Goal: Information Seeking & Learning: Find specific page/section

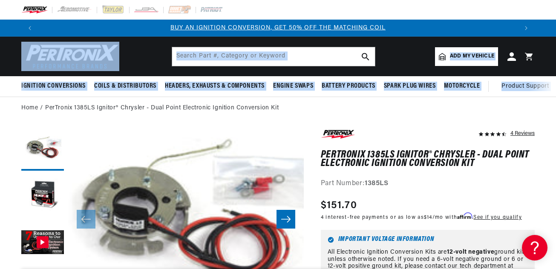
drag, startPoint x: 555, startPoint y: 34, endPoint x: 556, endPoint y: 47, distance: 12.8
click at [556, 47] on html "Skip to content Your cart Your cart is empty Get the right parts the first time…" at bounding box center [278, 134] width 556 height 269
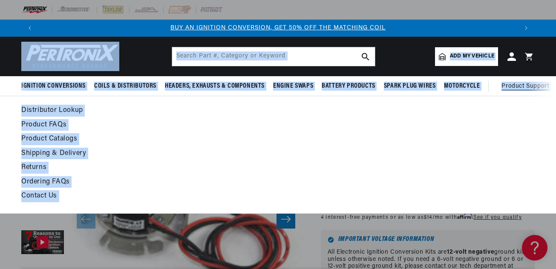
click at [484, 129] on ul at bounding box center [471, 155] width 128 height 100
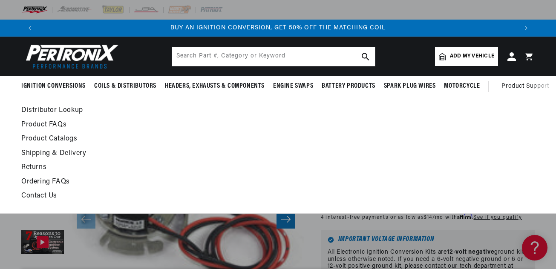
drag, startPoint x: 534, startPoint y: 121, endPoint x: 436, endPoint y: 146, distance: 101.2
click at [476, 136] on div "Distributor Lookup Product FAQs Product Catalogs Shipping & Delivery Returns Or…" at bounding box center [278, 155] width 556 height 100
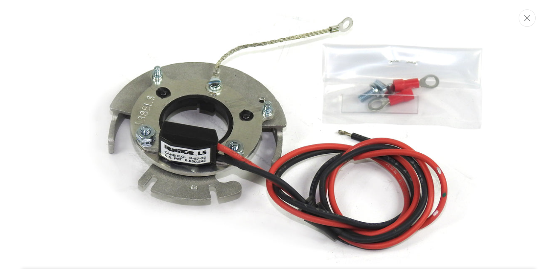
scroll to position [46, 0]
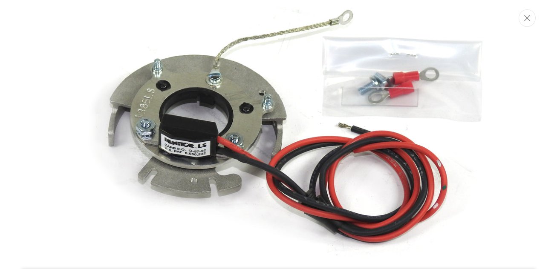
click at [302, 160] on img "Media gallery" at bounding box center [279, 134] width 460 height 345
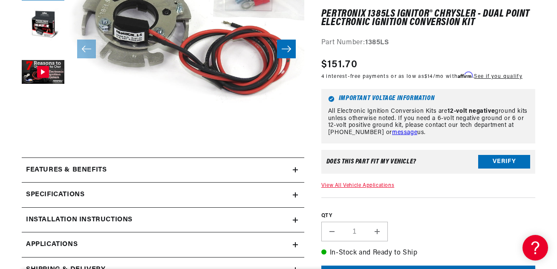
scroll to position [0, 479]
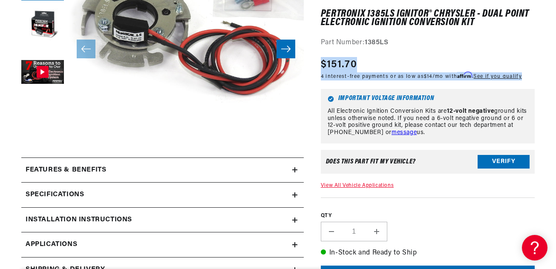
drag, startPoint x: 540, startPoint y: 24, endPoint x: 540, endPoint y: 15, distance: 8.5
drag, startPoint x: 242, startPoint y: 115, endPoint x: 250, endPoint y: 108, distance: 10.9
click at [45, 134] on button "Open media 1 in modal" at bounding box center [45, 134] width 0 height 0
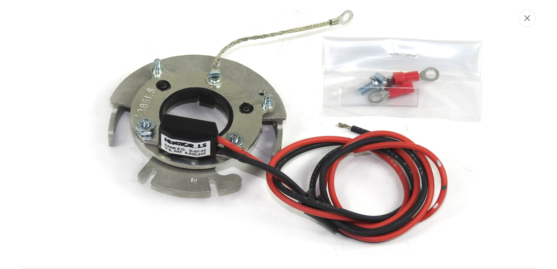
click at [529, 20] on icon "Close" at bounding box center [527, 18] width 6 height 6
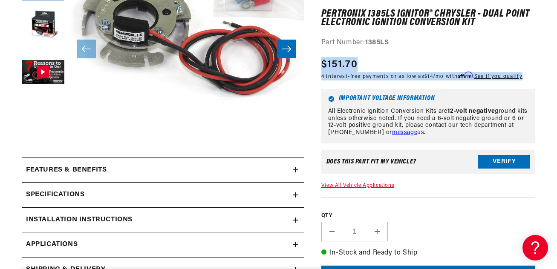
scroll to position [0, 959]
click at [45, 134] on button "Open media 1 in modal" at bounding box center [45, 134] width 0 height 0
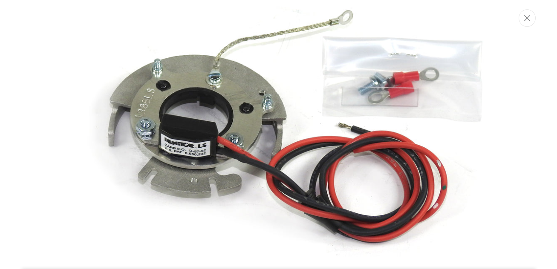
click at [285, 28] on img "Media gallery" at bounding box center [279, 134] width 460 height 345
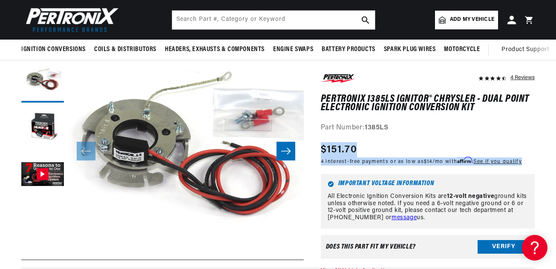
scroll to position [51, 0]
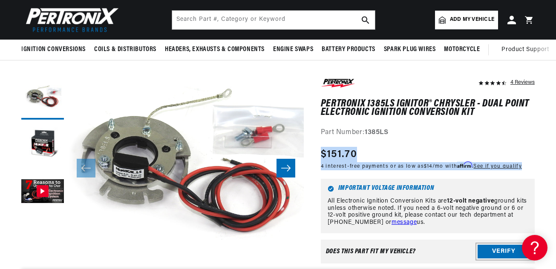
click at [487, 249] on button "Verify" at bounding box center [504, 252] width 52 height 14
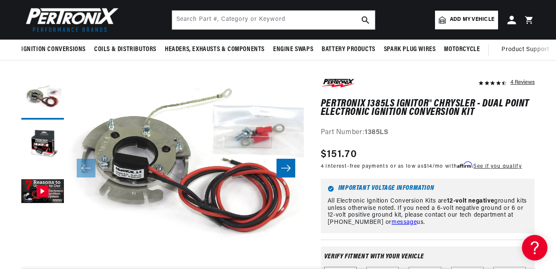
scroll to position [0, 18]
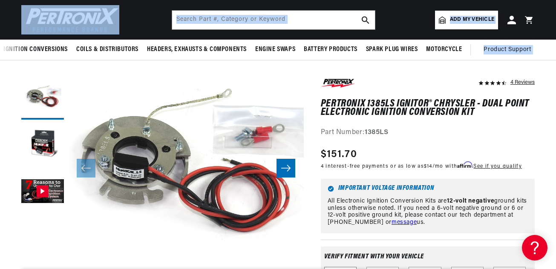
drag, startPoint x: 555, startPoint y: 29, endPoint x: 555, endPoint y: 39, distance: 10.2
click at [555, 42] on sticky-header "Ignition Conversions Shop by Feature Ignitor© The Original Ignitor© Ignitor© II…" at bounding box center [278, 30] width 556 height 61
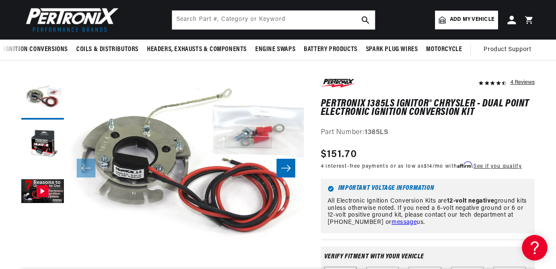
drag, startPoint x: 535, startPoint y: 80, endPoint x: 536, endPoint y: 86, distance: 6.4
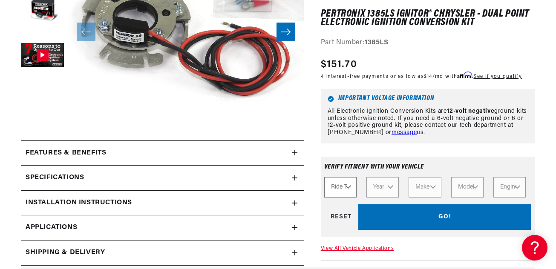
scroll to position [0, 0]
click at [351, 186] on select "Ride Type Automotive Agricultural Industrial Marine Motorcycle" at bounding box center [340, 187] width 32 height 20
select select "Automotive"
click at [324, 177] on select "Ride Type Automotive Agricultural Industrial Marine Motorcycle" at bounding box center [340, 187] width 32 height 20
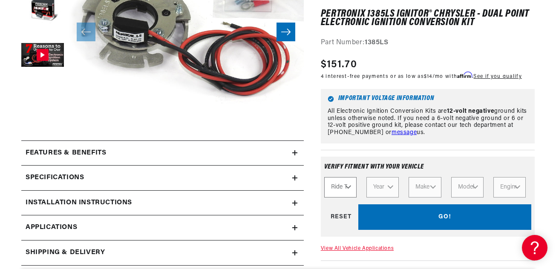
select select "Automotive"
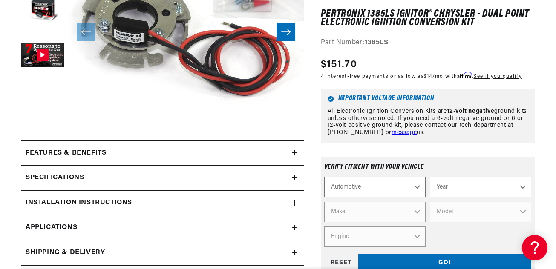
click at [383, 185] on select "Automotive Agricultural Industrial Marine Motorcycle" at bounding box center [374, 187] width 101 height 20
click at [386, 185] on select "Automotive Agricultural Industrial Marine Motorcycle" at bounding box center [374, 187] width 101 height 20
click at [438, 155] on div "Verify fitment with your vehicle Automotive Agricultural Industrial Marine Moto…" at bounding box center [428, 218] width 214 height 136
click at [462, 187] on select "Year 2022 2021 2020 2019 2018 2017 2016 2015 2014 2013 2012 2011 2010 2009 2008…" at bounding box center [480, 187] width 101 height 20
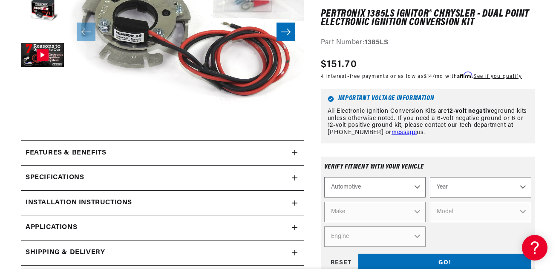
select select "2004"
click at [430, 177] on select "Year 2022 2021 2020 2019 2018 2017 2016 2015 2014 2013 2012 2011 2010 2009 2008…" at bounding box center [480, 187] width 101 height 20
click at [481, 170] on div "Verify fitment with your vehicle" at bounding box center [427, 171] width 207 height 14
click at [477, 181] on select "2022 2021 2020 2019 2018 2017 2016 2015 2014 2013 2012 2011 2010 2009 2008 2007…" at bounding box center [480, 187] width 101 height 20
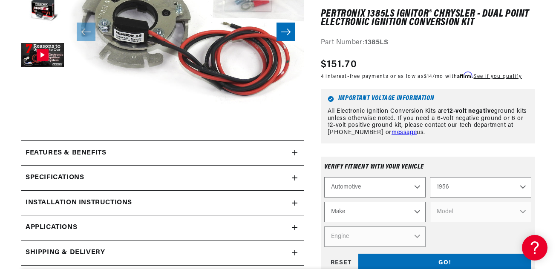
click at [430, 177] on select "2022 2021 2020 2019 2018 2017 2016 2015 2014 2013 2012 2011 2010 2009 2008 2007…" at bounding box center [480, 187] width 101 height 20
select select "1956"
click at [415, 211] on select "Make Alfa Romeo Aston Martin Buick Cadillac Chevrolet Chrysler Dodge Ford GMC H…" at bounding box center [374, 212] width 101 height 20
select select "Dodge"
click at [324, 202] on select "Make Alfa Romeo Aston Martin Buick Cadillac Chevrolet Chrysler Dodge Ford GMC H…" at bounding box center [374, 212] width 101 height 20
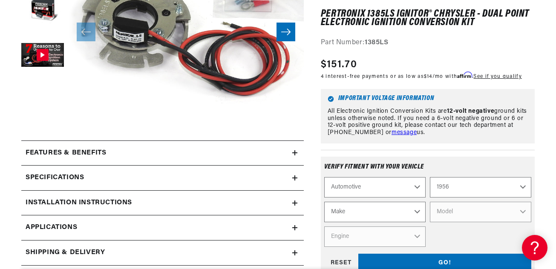
select select "Dodge"
click at [464, 205] on select "Model Coronet Custom" at bounding box center [480, 212] width 101 height 20
select select "Custom"
click at [430, 202] on select "Model Coronet Custom" at bounding box center [480, 212] width 101 height 20
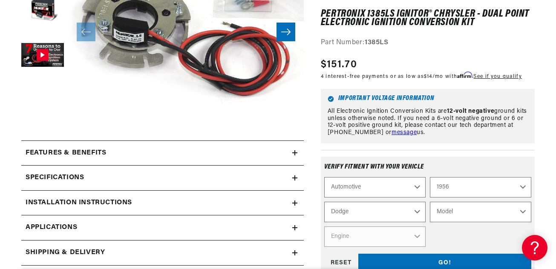
select select "Custom"
click at [396, 232] on select "Engine 4.4L 5.1L" at bounding box center [374, 237] width 101 height 20
select select "4.4L"
click at [324, 227] on select "Engine 4.4L 5.1L" at bounding box center [374, 237] width 101 height 20
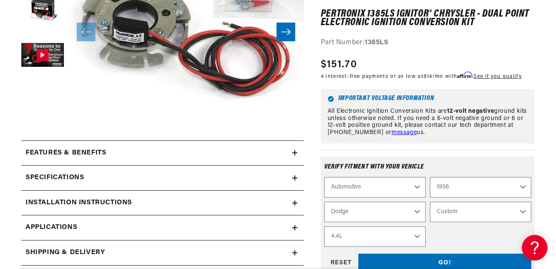
select select "Engine"
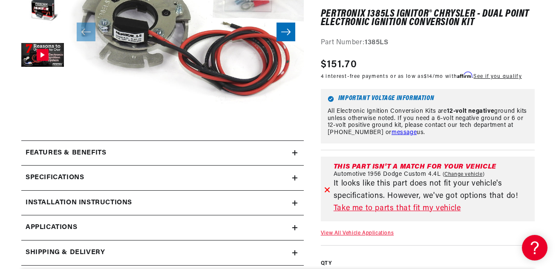
scroll to position [0, 959]
click at [416, 207] on link "Take me to parts that fit my vehicle" at bounding box center [433, 209] width 198 height 12
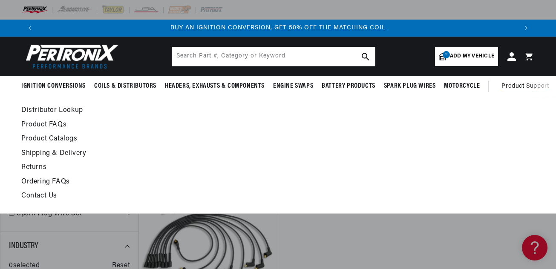
click at [467, 147] on ul at bounding box center [471, 155] width 128 height 100
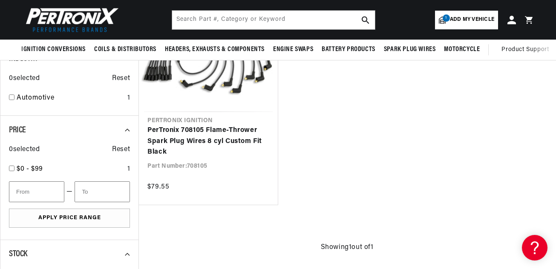
scroll to position [0, 959]
